Goal: Information Seeking & Learning: Compare options

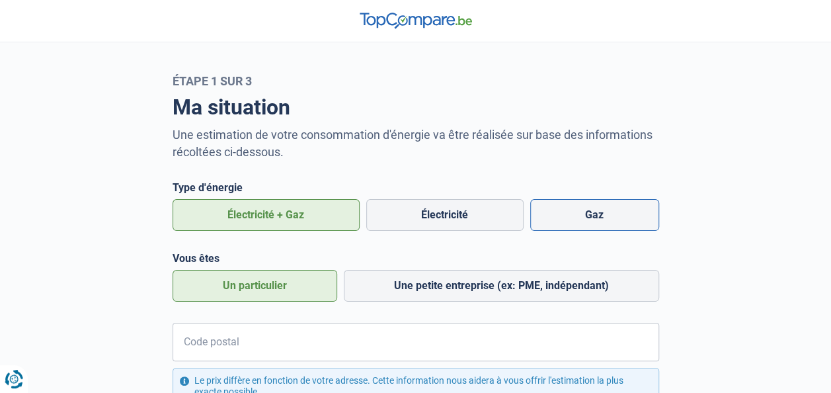
click at [584, 219] on label "Gaz" at bounding box center [594, 215] width 129 height 32
click at [584, 219] on input "Gaz" at bounding box center [594, 215] width 129 height 32
radio input "true"
radio input "false"
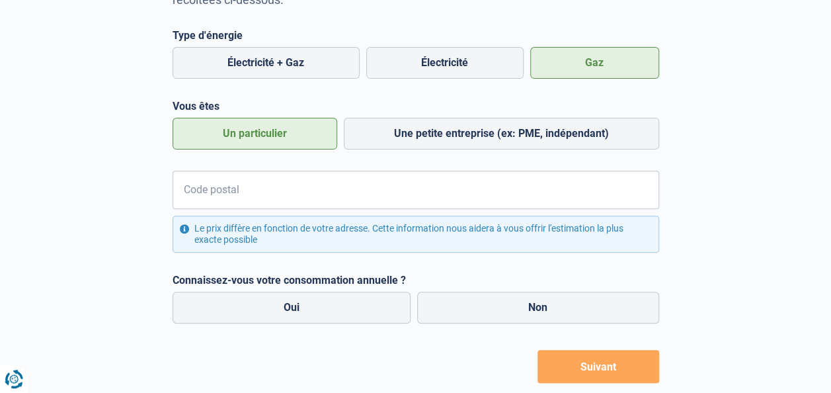
scroll to position [186, 0]
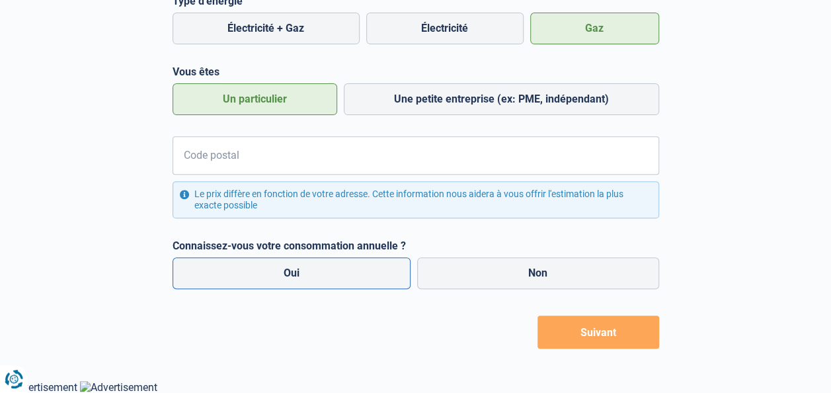
click at [331, 272] on label "Oui" at bounding box center [292, 273] width 239 height 32
click at [331, 272] on input "Oui" at bounding box center [292, 273] width 239 height 32
radio input "true"
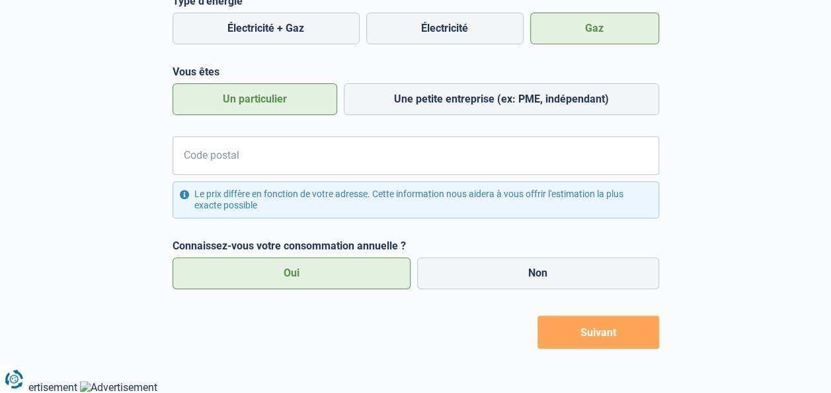
click at [579, 331] on button "Suivant" at bounding box center [599, 331] width 122 height 33
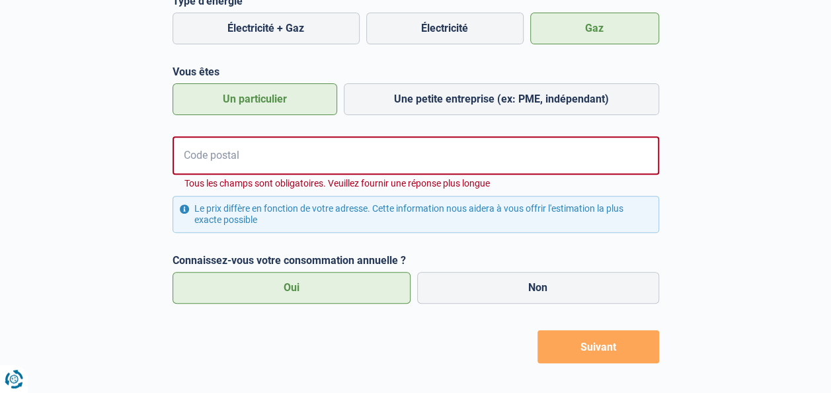
scroll to position [201, 0]
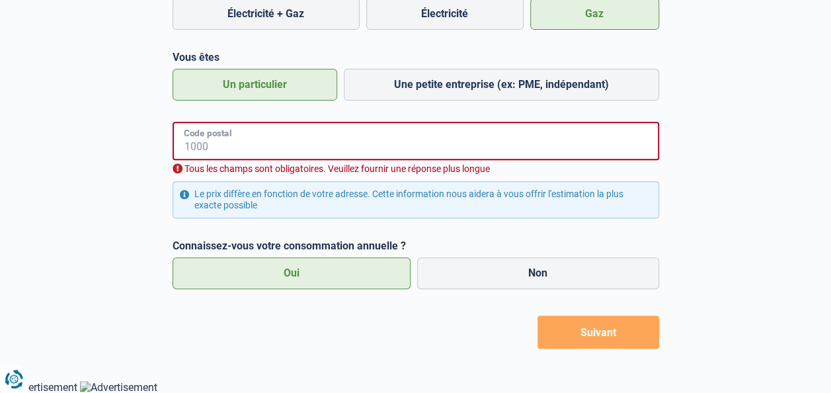
click at [260, 141] on input "Code postal" at bounding box center [416, 141] width 487 height 38
type input "9000"
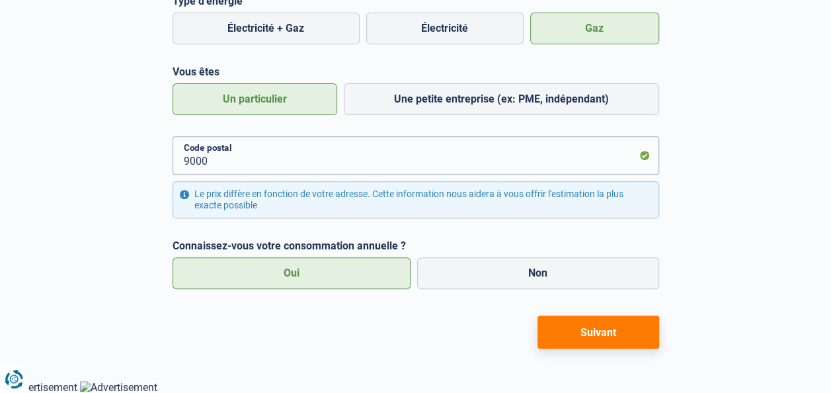
click at [608, 332] on button "Suivant" at bounding box center [599, 331] width 122 height 33
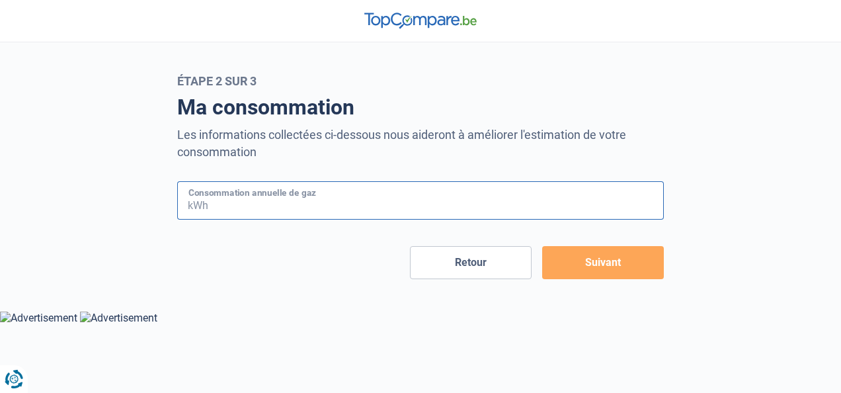
click at [360, 206] on input "Consommation annuelle de gaz" at bounding box center [437, 200] width 453 height 38
type input "16000"
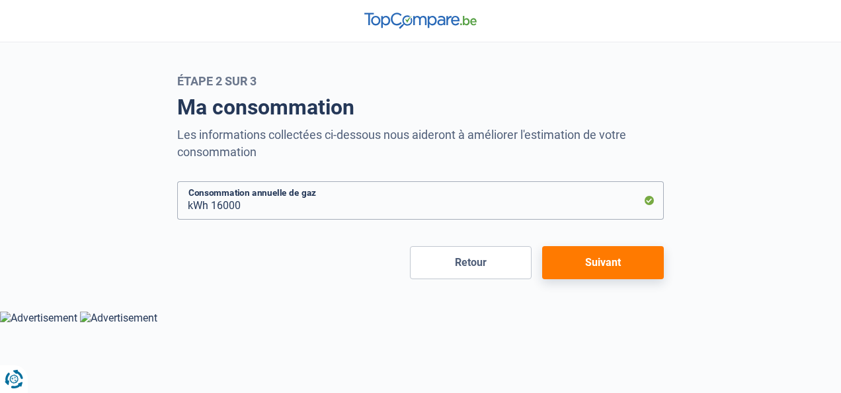
click at [619, 263] on button "Suivant" at bounding box center [603, 262] width 122 height 33
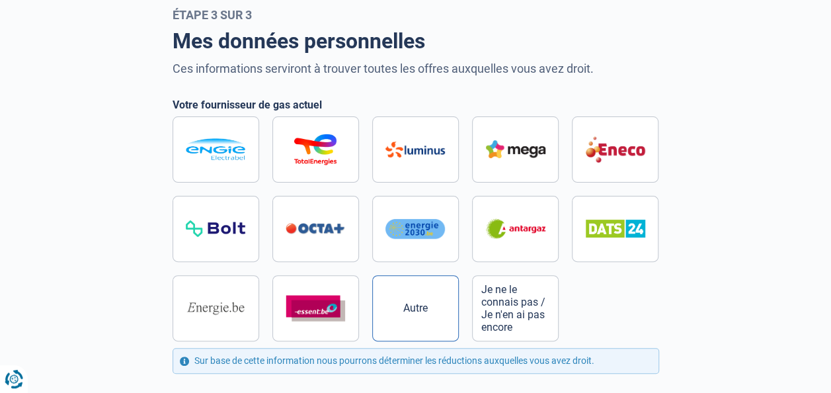
scroll to position [198, 0]
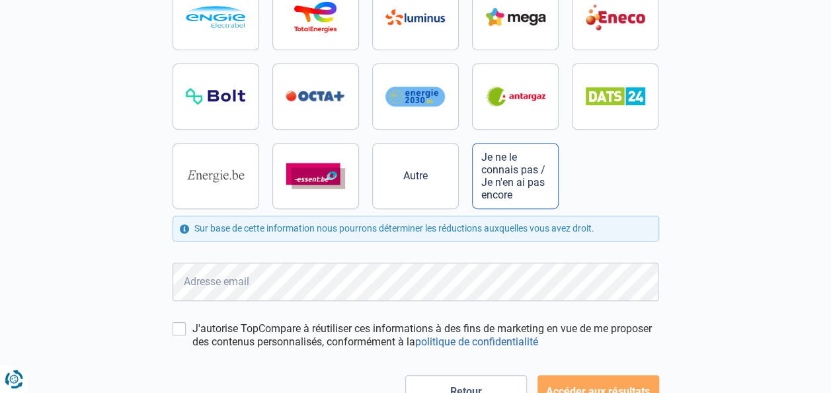
click at [505, 180] on span "Je ne le connais pas / Je n'en ai pas encore" at bounding box center [515, 176] width 68 height 50
click at [505, 180] on input "Je ne le connais pas / Je n'en ai pas encore" at bounding box center [416, 96] width 487 height 225
radio input "true"
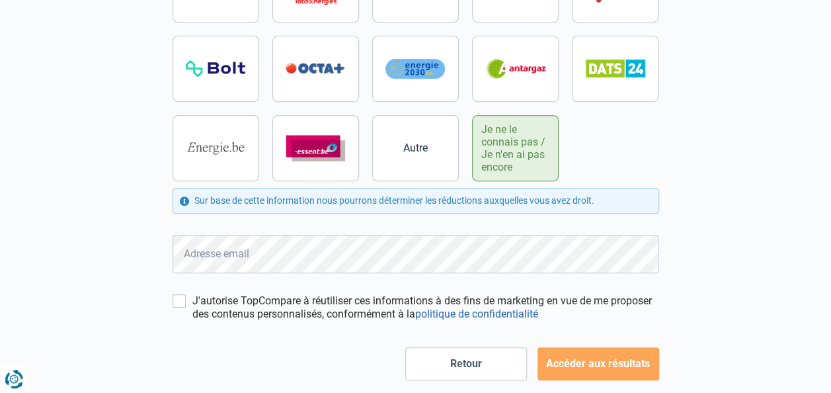
scroll to position [258, 0]
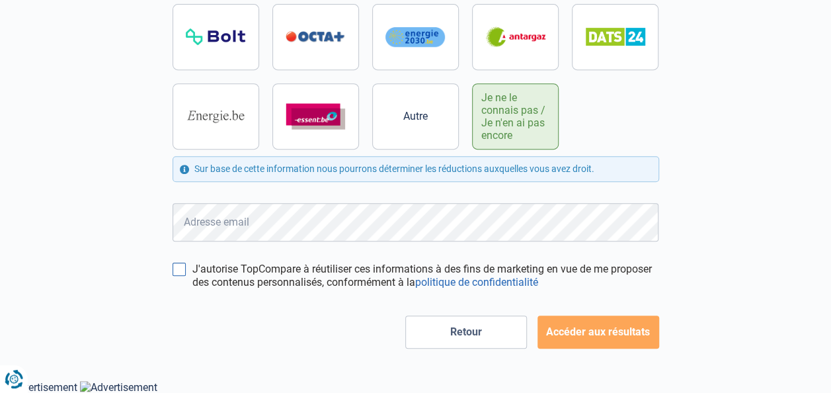
click at [182, 266] on input "J'autorise TopCompare à réutiliser ces informations à des fins de marketing en …" at bounding box center [179, 268] width 13 height 13
checkbox input "true"
click at [612, 345] on button "Accéder aux résultats" at bounding box center [599, 331] width 122 height 33
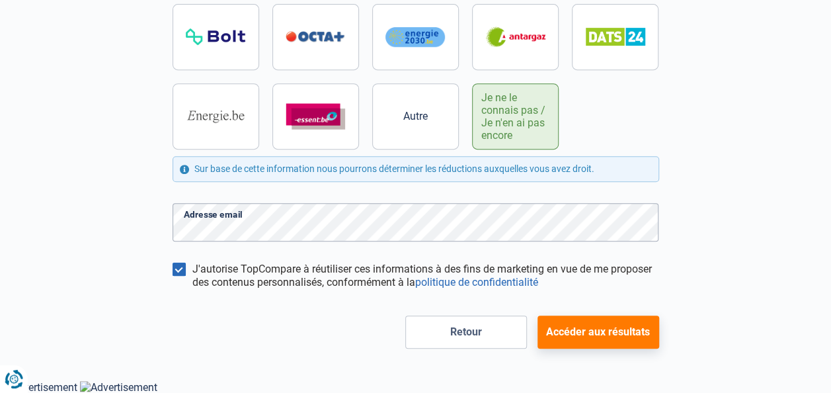
click at [596, 329] on button "Accéder aux résultats" at bounding box center [599, 331] width 122 height 33
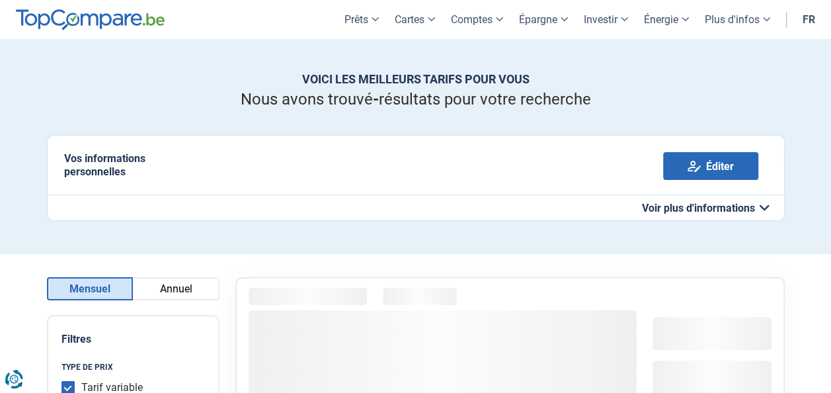
click at [164, 282] on button "Annuel" at bounding box center [176, 288] width 87 height 23
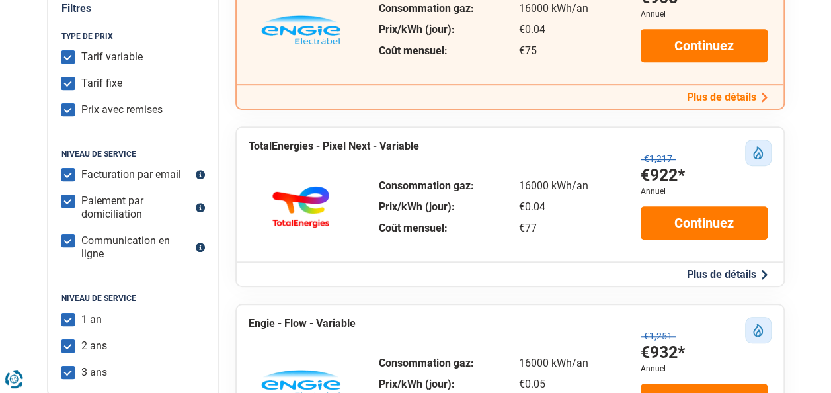
scroll to position [463, 0]
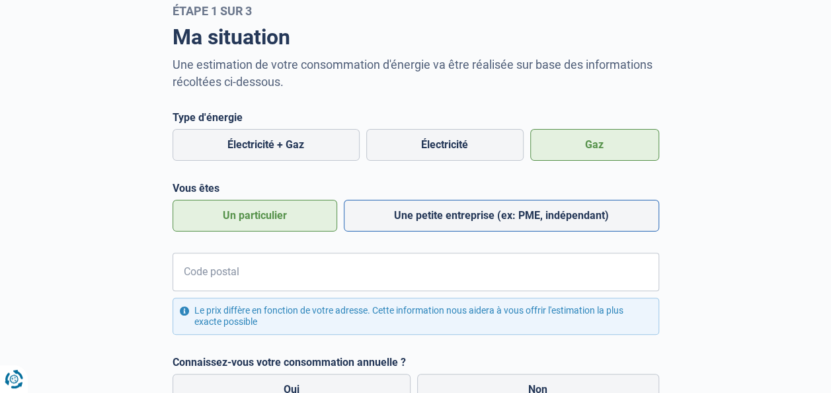
scroll to position [132, 0]
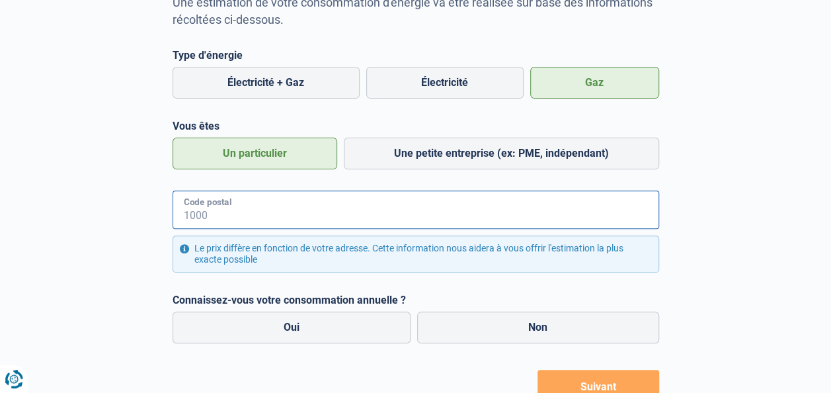
click at [296, 219] on input "Code postal" at bounding box center [416, 209] width 487 height 38
type input "9000"
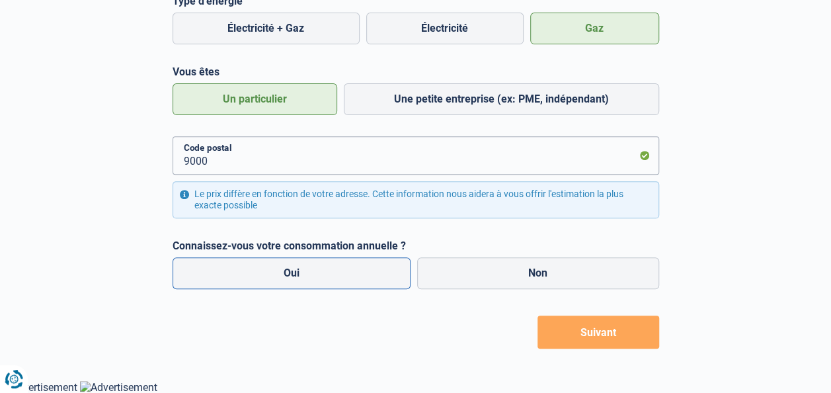
click at [323, 274] on label "Oui" at bounding box center [292, 273] width 239 height 32
click at [323, 274] on input "Oui" at bounding box center [292, 273] width 239 height 32
radio input "true"
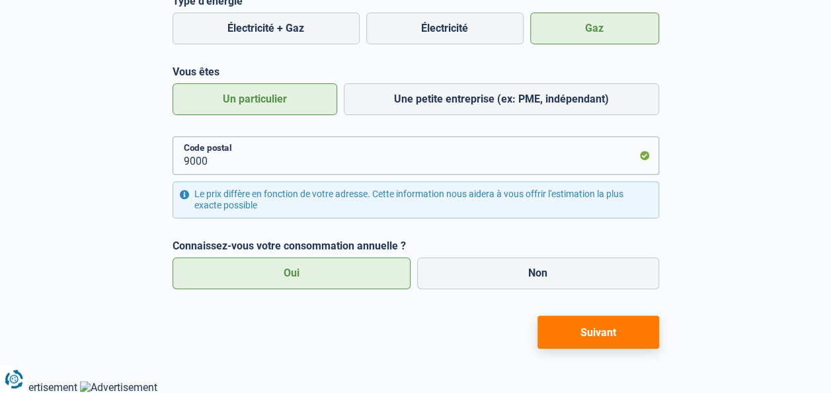
click at [604, 339] on button "Suivant" at bounding box center [599, 331] width 122 height 33
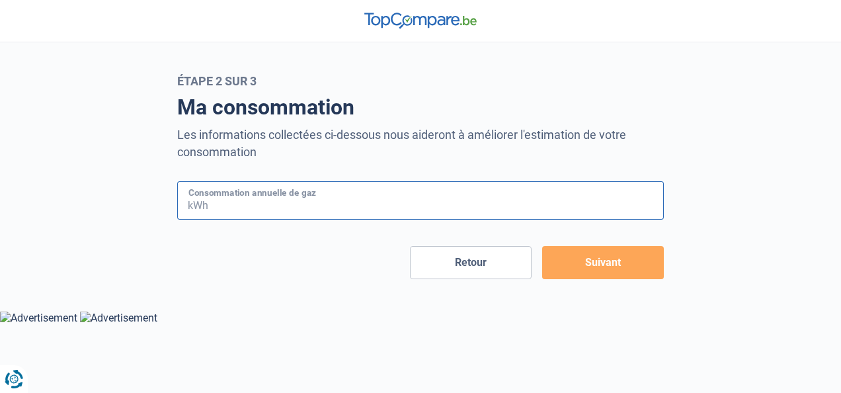
click at [345, 209] on input "Consommation annuelle de gaz" at bounding box center [437, 200] width 453 height 38
type input "16000"
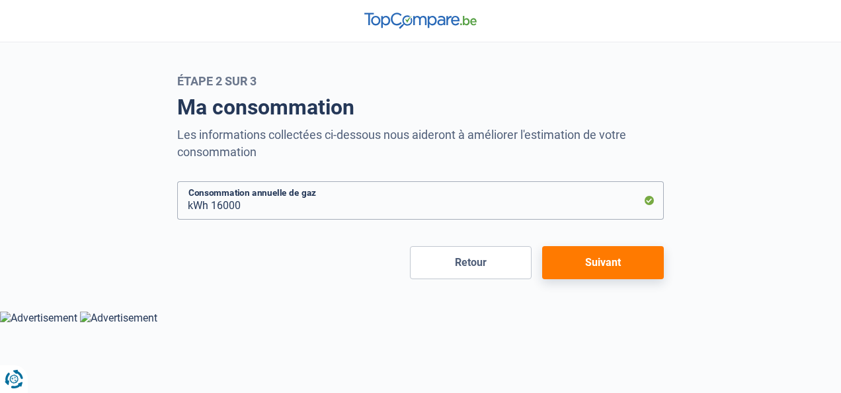
click at [578, 260] on button "Suivant" at bounding box center [603, 262] width 122 height 33
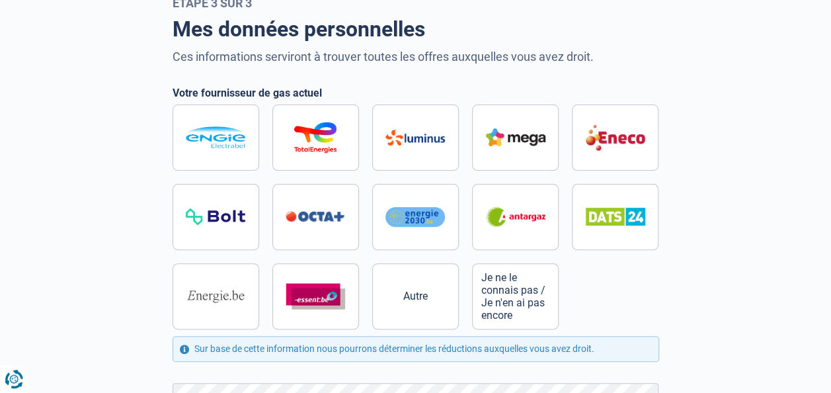
scroll to position [132, 0]
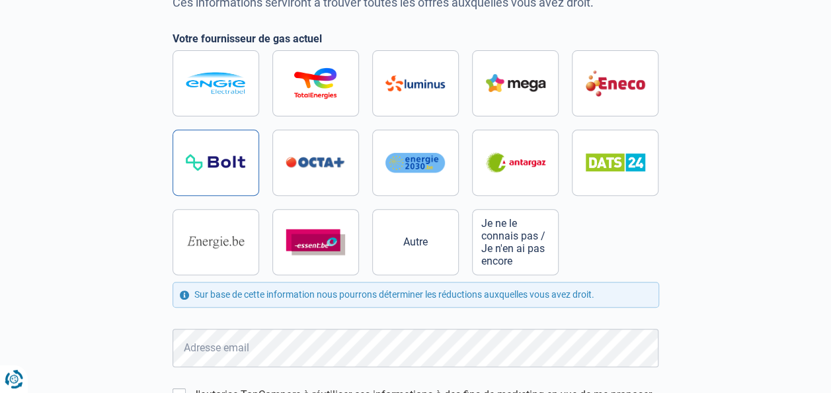
click at [195, 156] on img at bounding box center [216, 162] width 60 height 17
click at [195, 156] on input "radio" at bounding box center [416, 162] width 487 height 225
radio input "true"
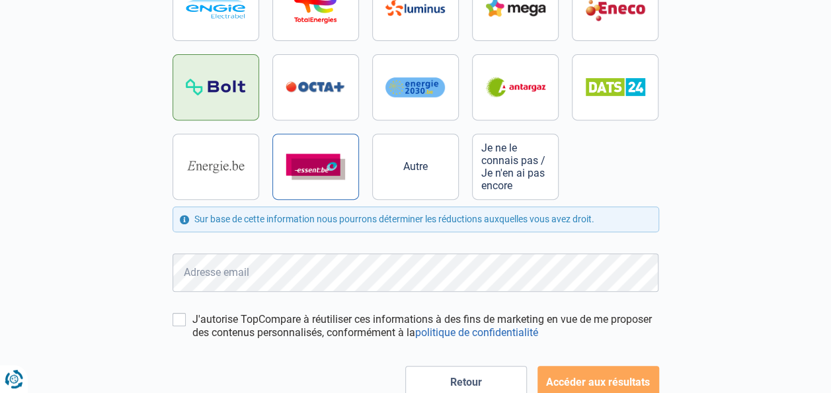
scroll to position [258, 0]
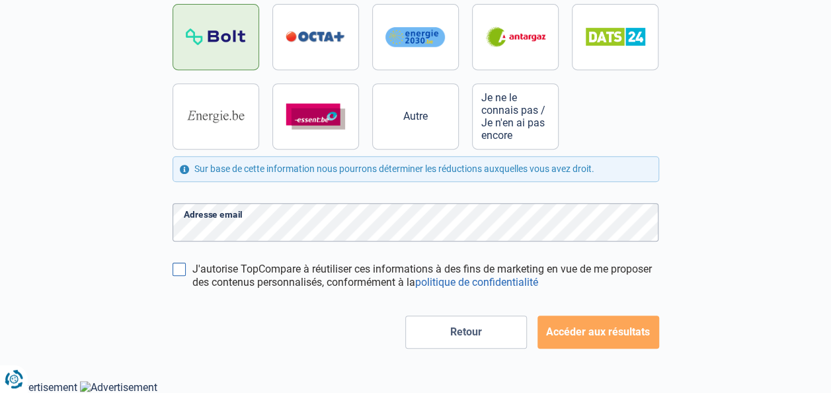
click at [173, 272] on input "J'autorise TopCompare à réutiliser ces informations à des fins de marketing en …" at bounding box center [179, 268] width 13 height 13
checkbox input "true"
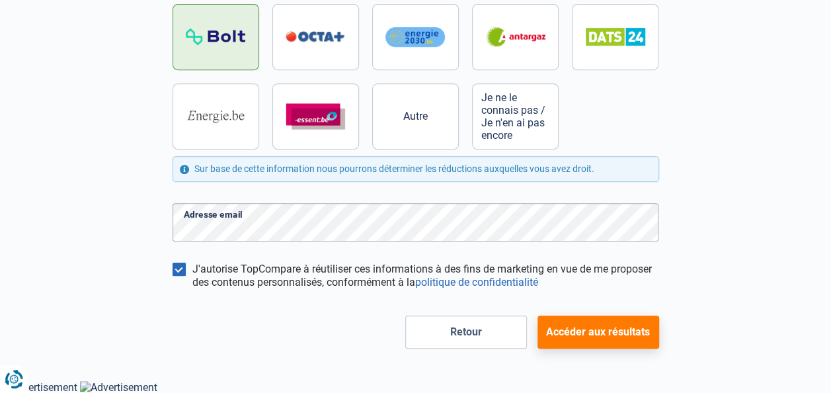
click at [628, 337] on button "Accéder aux résultats" at bounding box center [599, 331] width 122 height 33
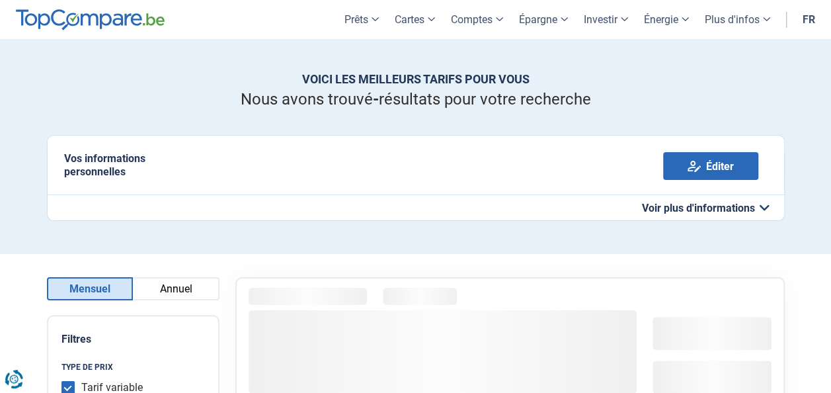
click at [168, 287] on button "Annuel" at bounding box center [176, 288] width 87 height 23
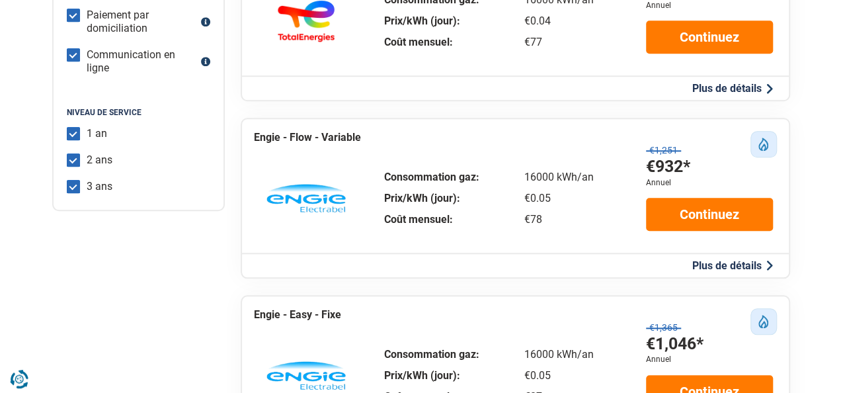
scroll to position [529, 0]
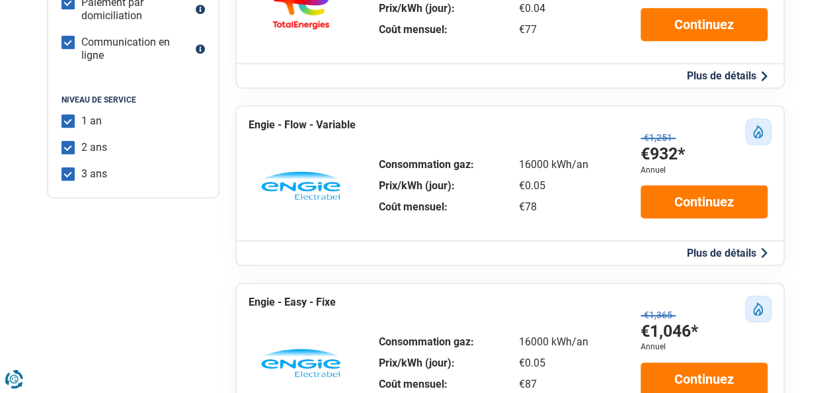
click at [694, 257] on button "Plus de détails" at bounding box center [727, 253] width 89 height 14
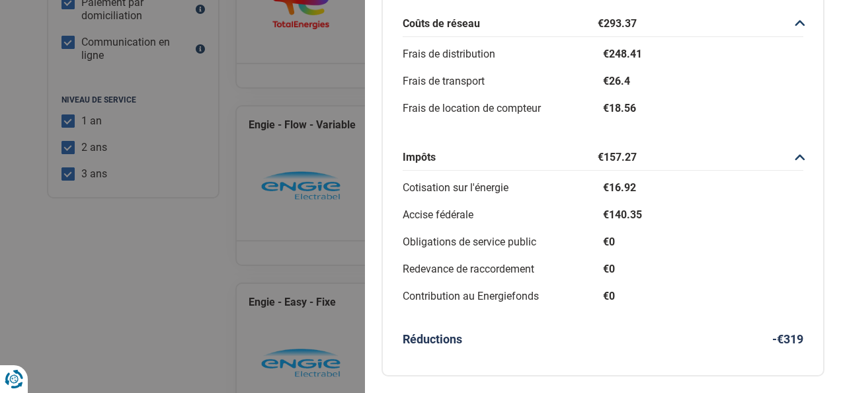
scroll to position [368, 0]
